Goal: Browse casually

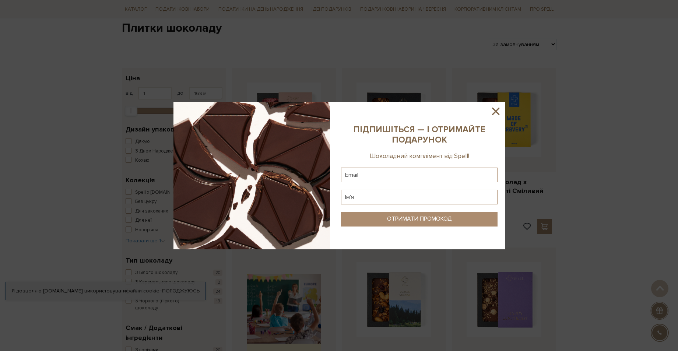
scroll to position [110, 0]
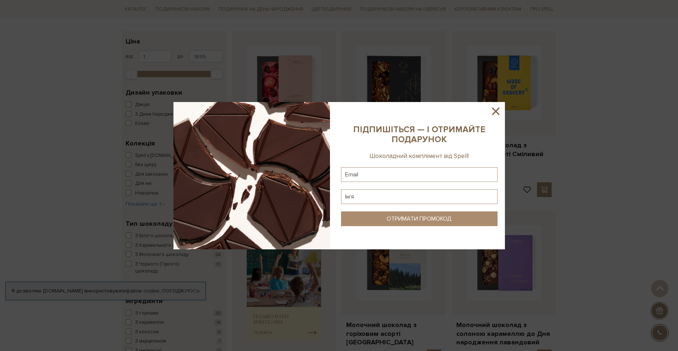
click at [497, 113] on icon at bounding box center [495, 111] width 7 height 7
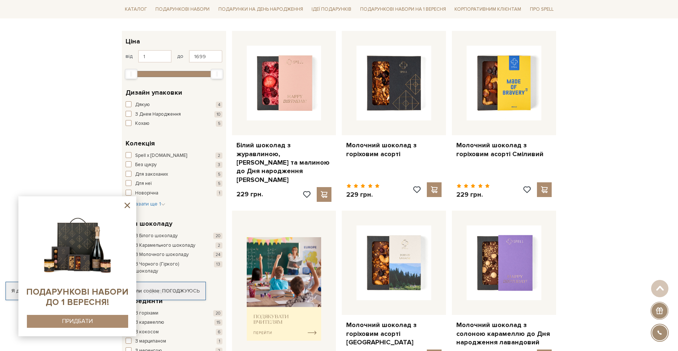
click at [127, 205] on icon at bounding box center [127, 206] width 6 height 6
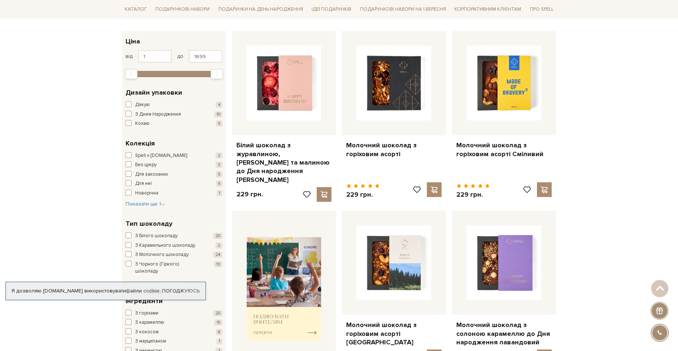
scroll to position [0, 0]
